Goal: Entertainment & Leisure: Consume media (video, audio)

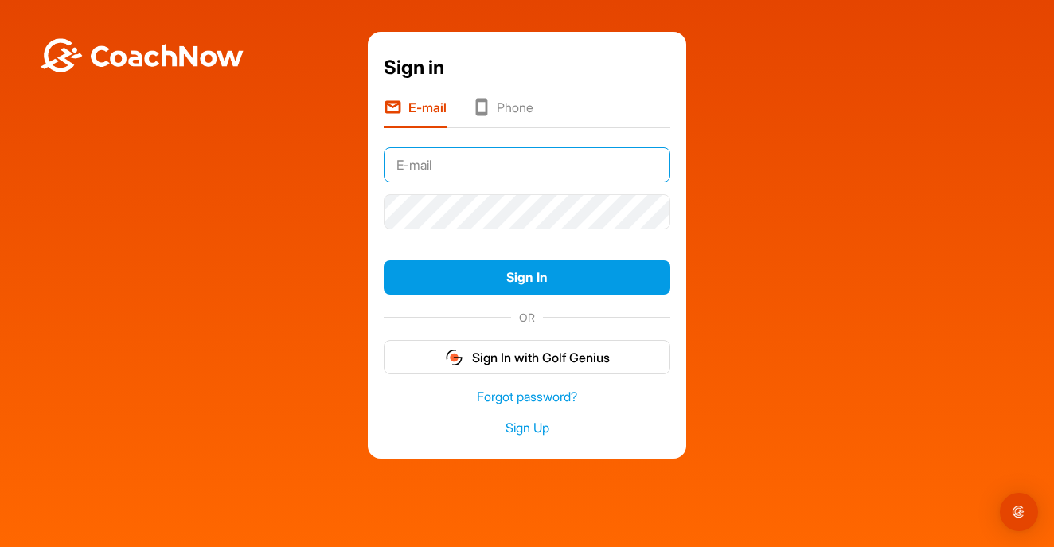
type input "[PERSON_NAME][EMAIL_ADDRESS][DOMAIN_NAME]"
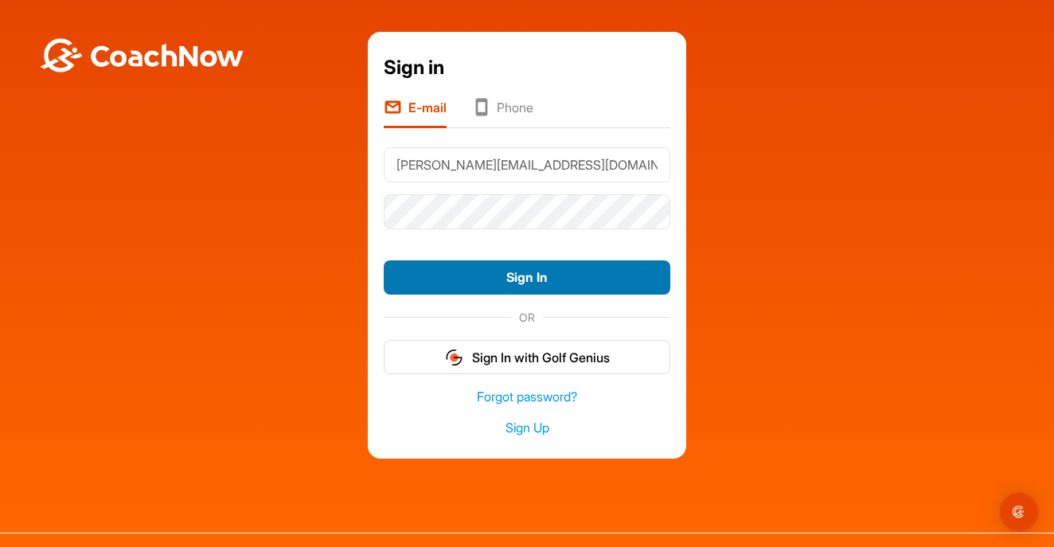
click at [516, 278] on button "Sign In" at bounding box center [527, 277] width 287 height 34
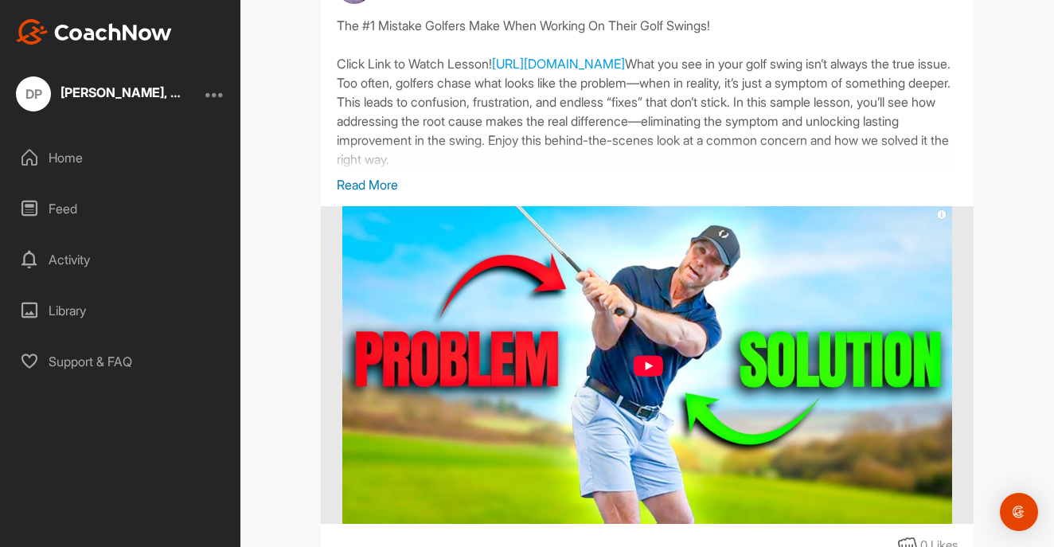
scroll to position [230, 0]
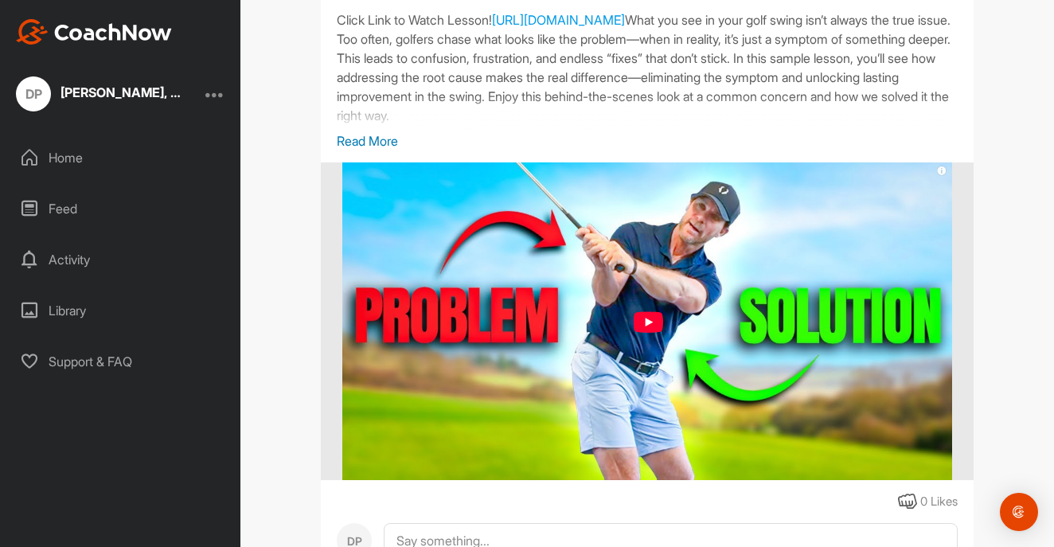
click at [641, 320] on img at bounding box center [647, 321] width 610 height 318
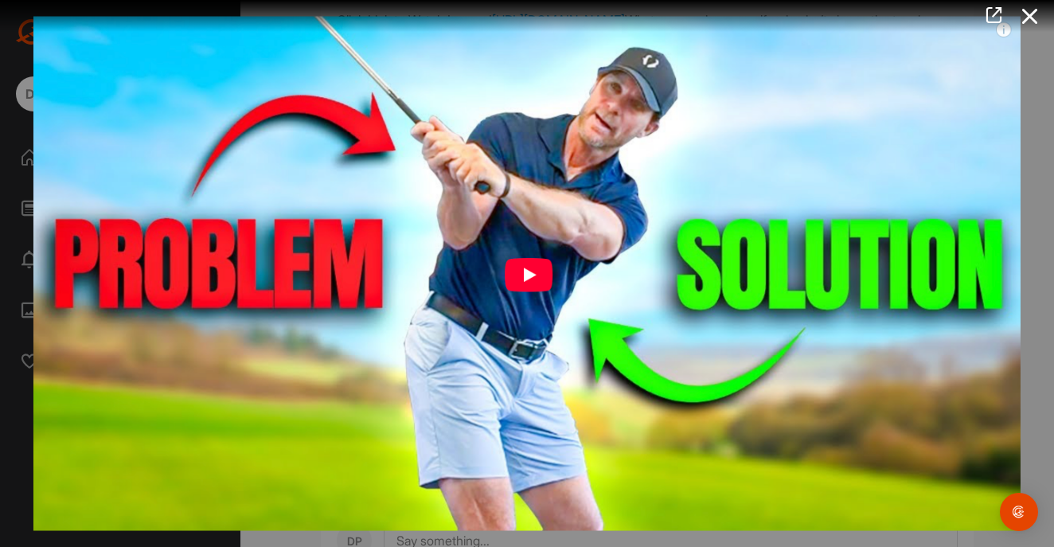
click at [532, 274] on img at bounding box center [527, 273] width 1019 height 547
click at [518, 269] on img at bounding box center [527, 273] width 1019 height 547
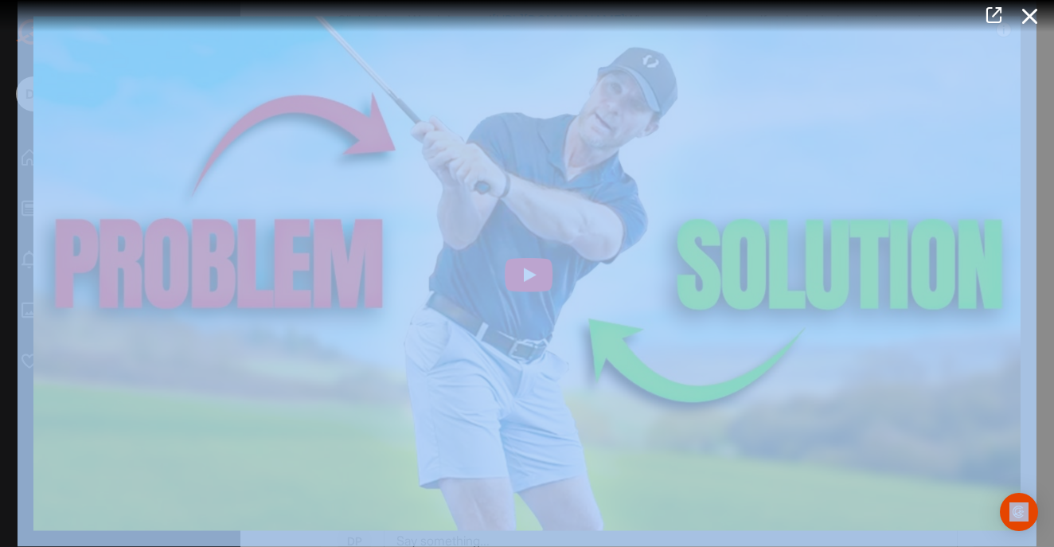
click at [518, 269] on img at bounding box center [527, 273] width 1019 height 547
click at [345, 191] on img at bounding box center [527, 273] width 1019 height 547
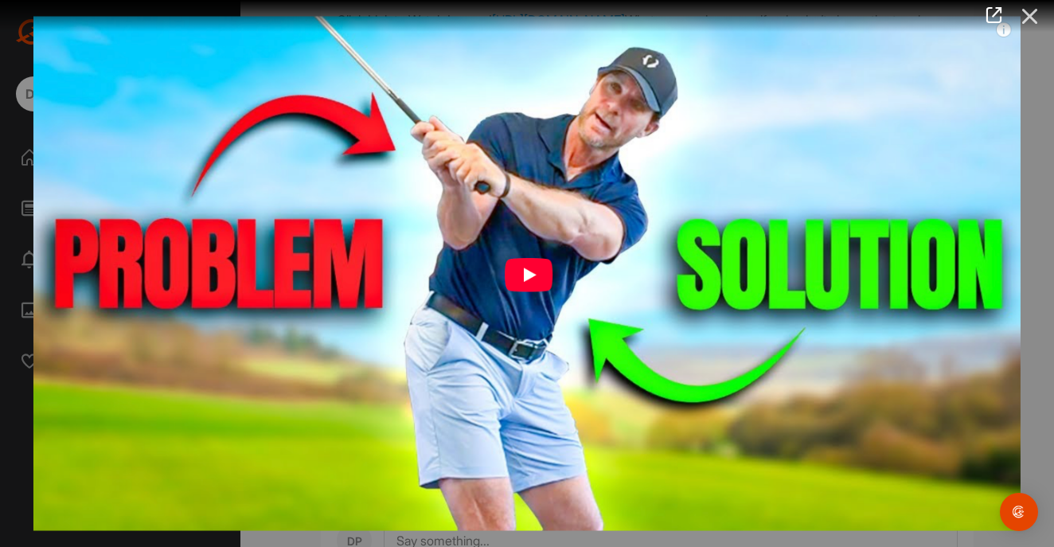
click at [1028, 16] on icon at bounding box center [1030, 16] width 37 height 29
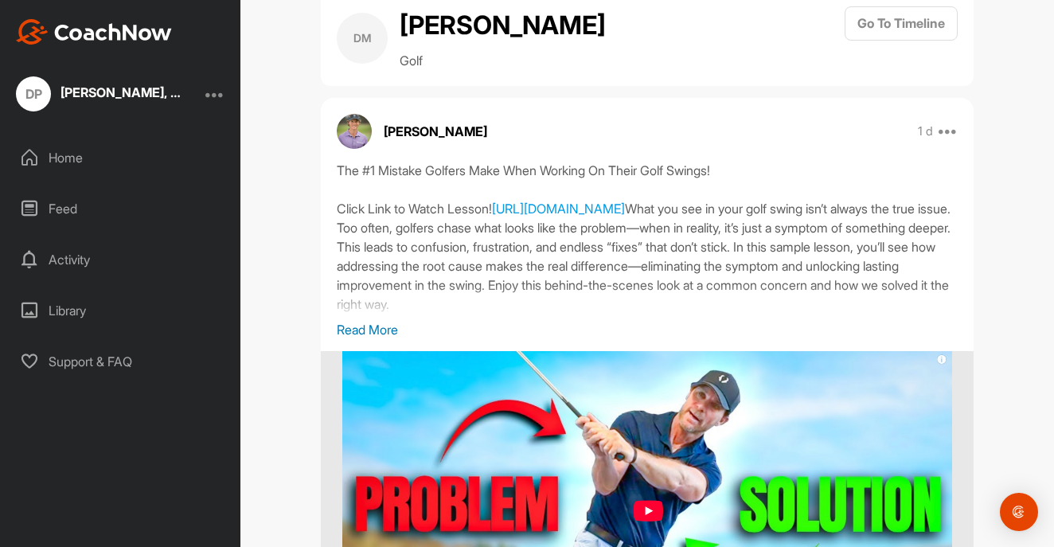
scroll to position [55, 0]
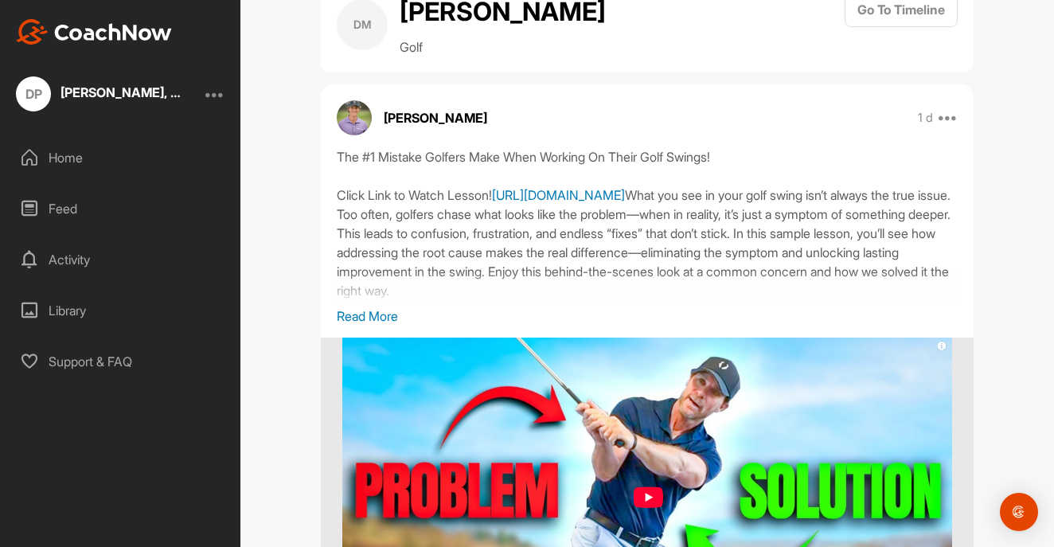
click at [509, 203] on link "[URL][DOMAIN_NAME]" at bounding box center [558, 195] width 133 height 16
